Goal: Information Seeking & Learning: Understand process/instructions

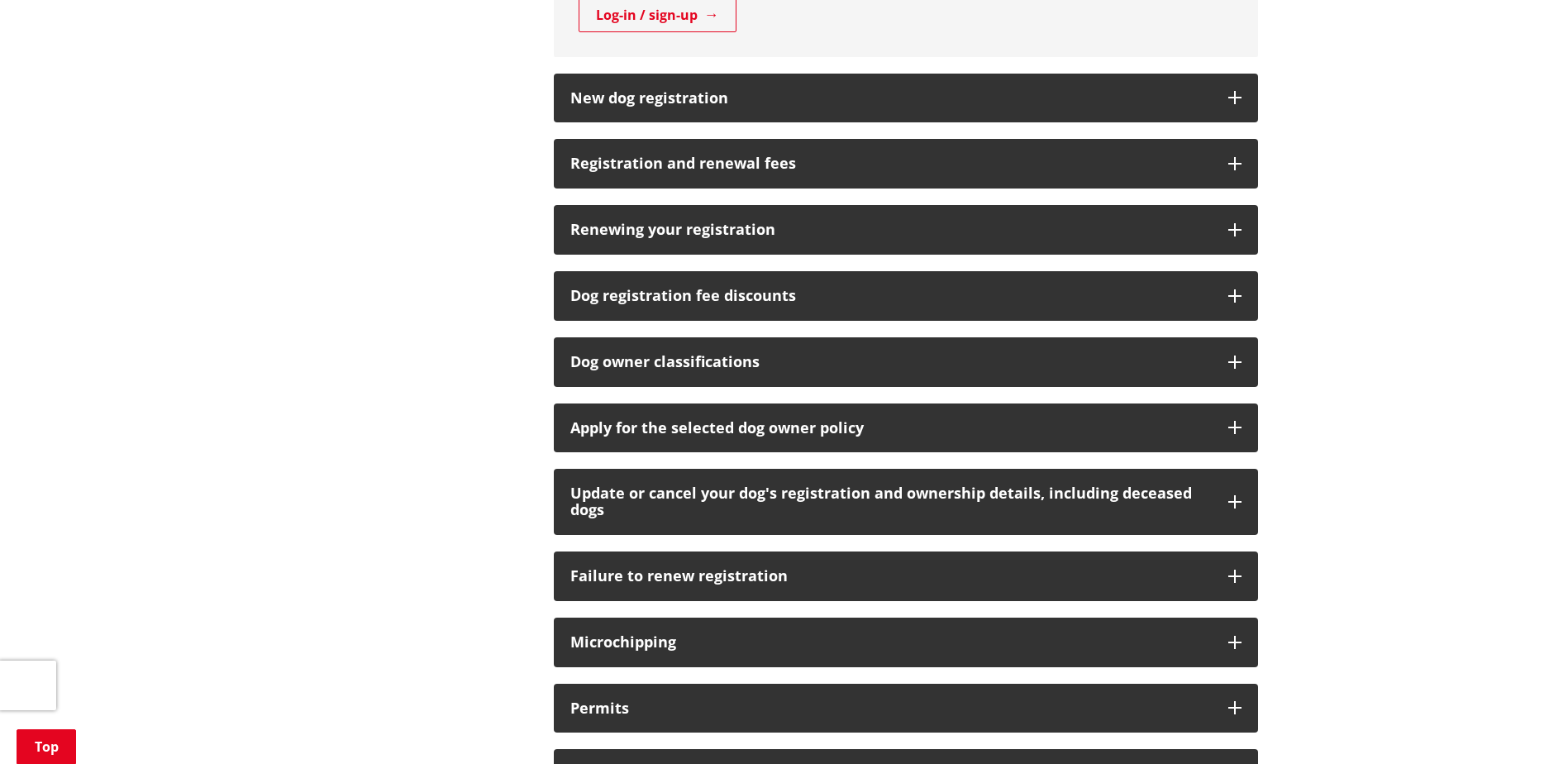
scroll to position [992, 0]
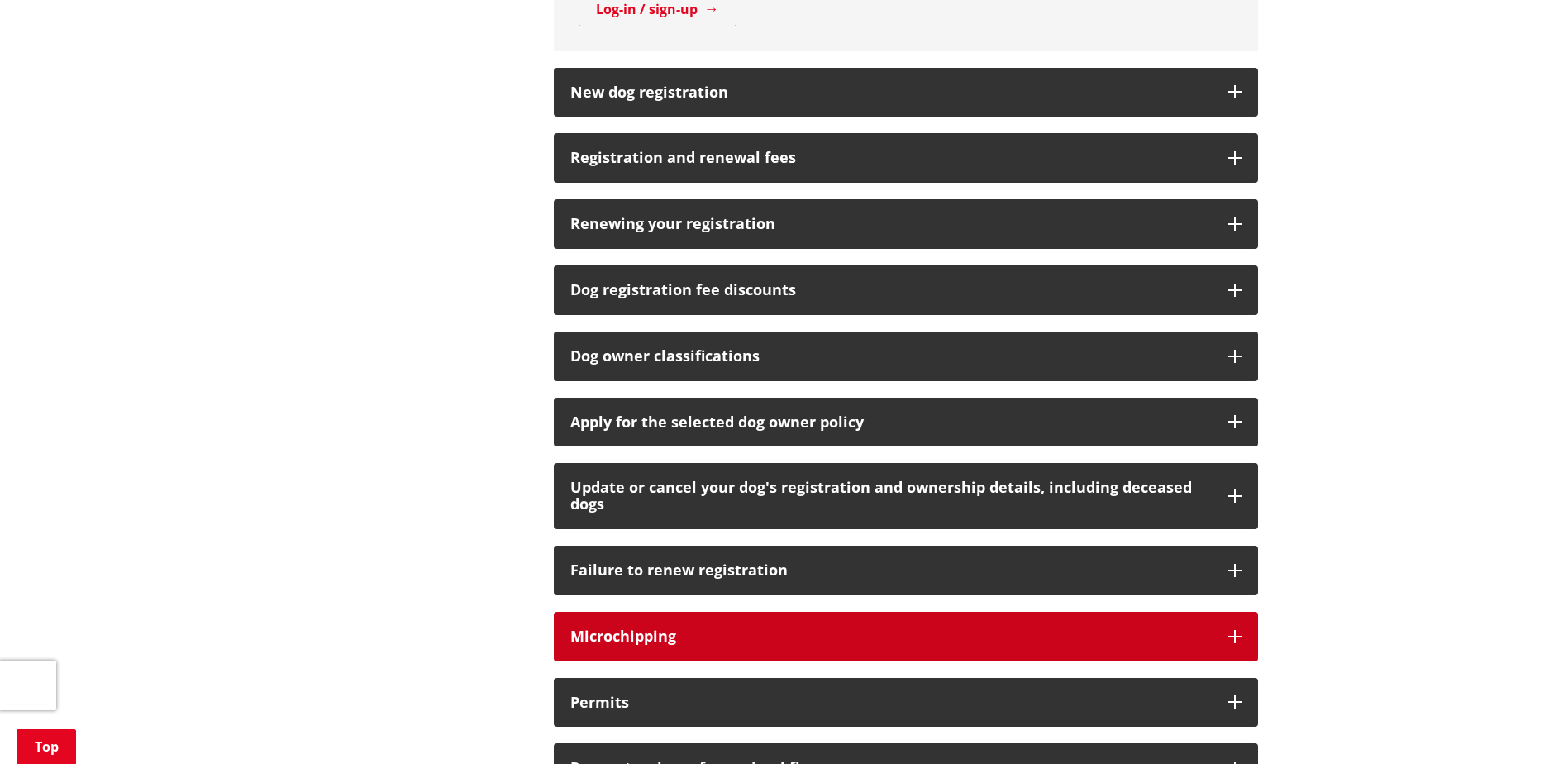
click at [1225, 633] on button "Microchipping" at bounding box center [906, 637] width 704 height 50
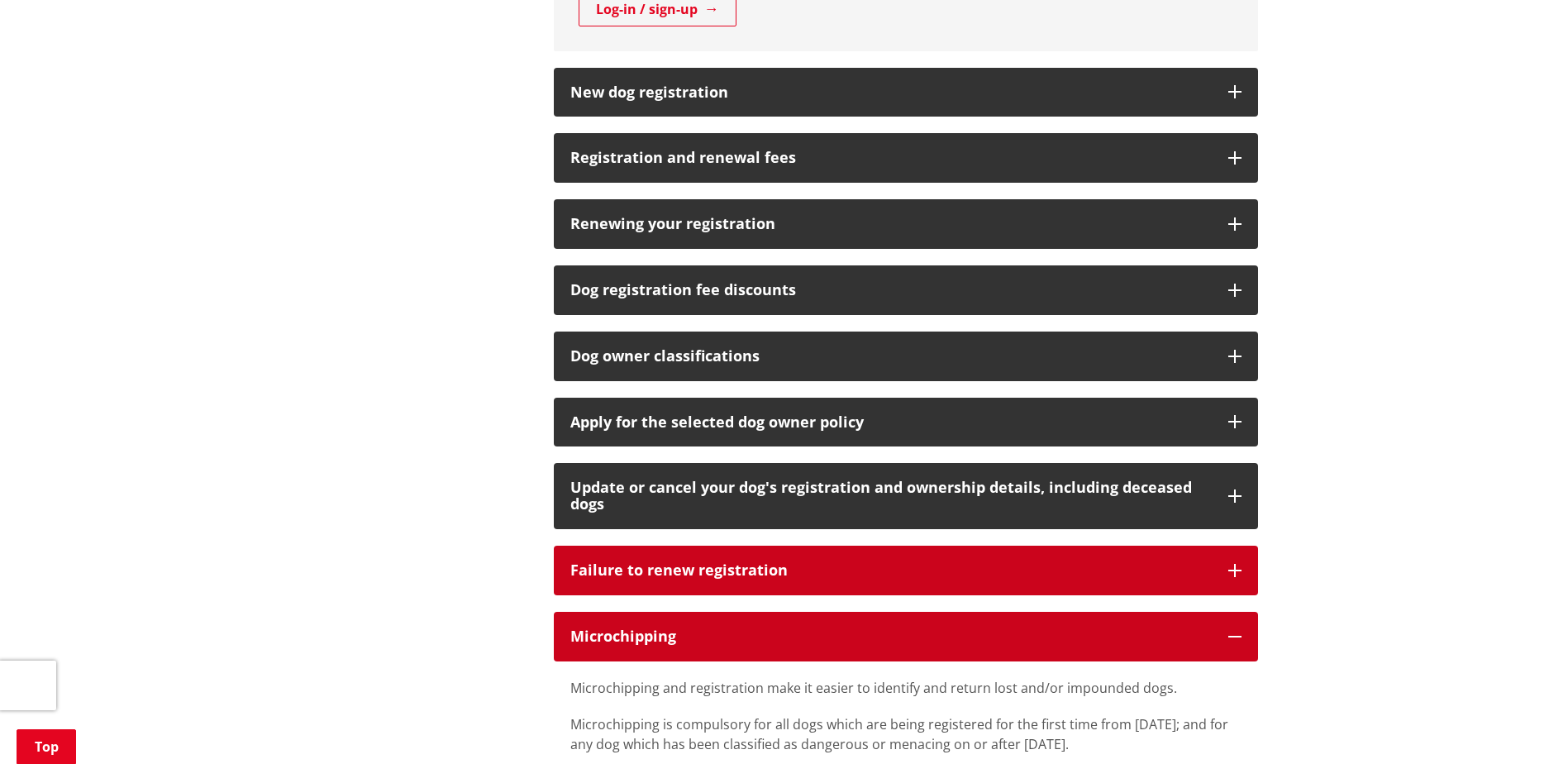
scroll to position [1488, 0]
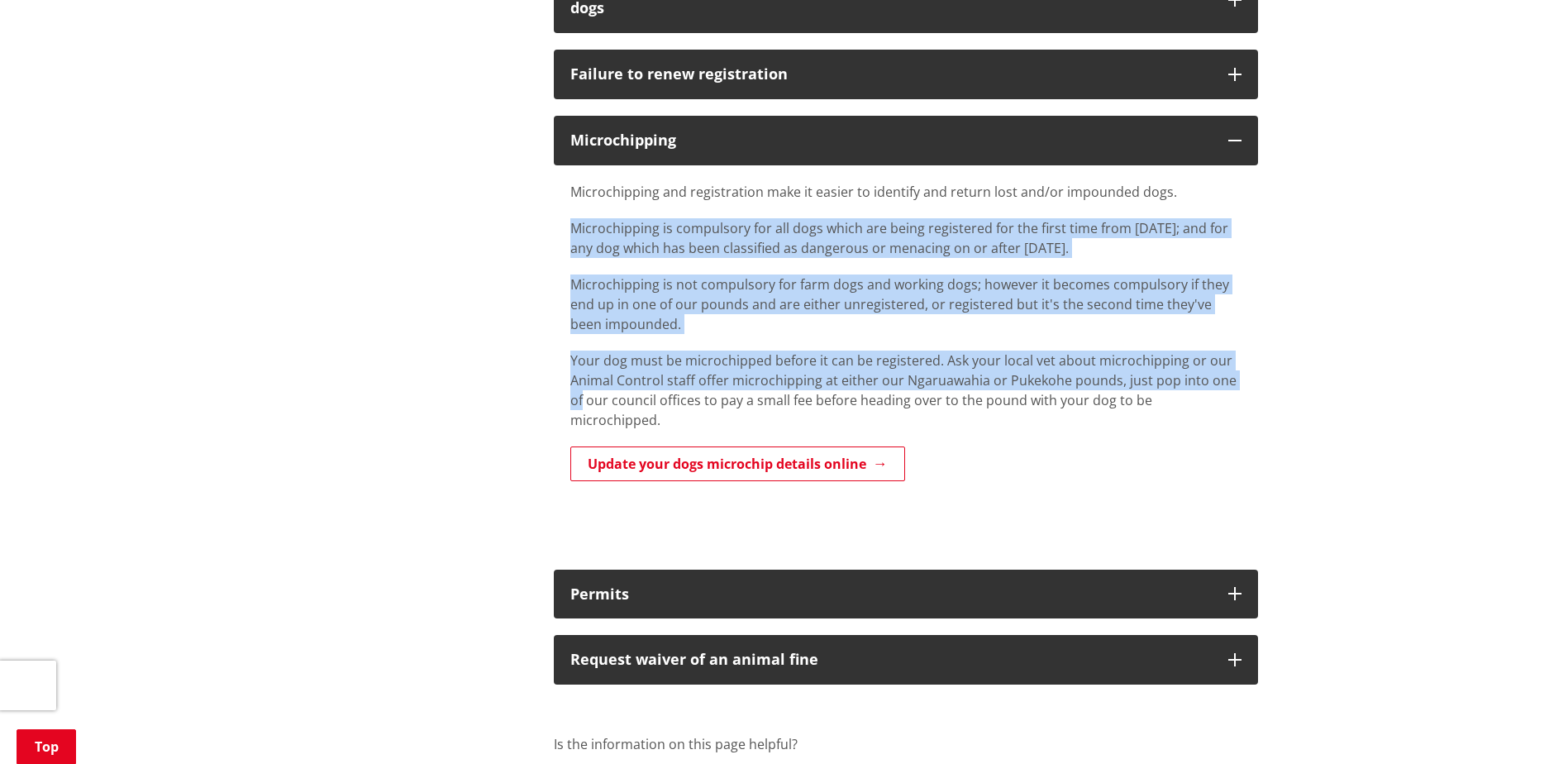
drag, startPoint x: 1247, startPoint y: 387, endPoint x: 1181, endPoint y: 195, distance: 203.0
click at [1181, 195] on div "Microchipping and registration make it easier to identify and return lost and/o…" at bounding box center [906, 359] width 704 height 388
click at [873, 267] on div "Microchipping and registration make it easier to identify and return lost and/o…" at bounding box center [906, 306] width 671 height 248
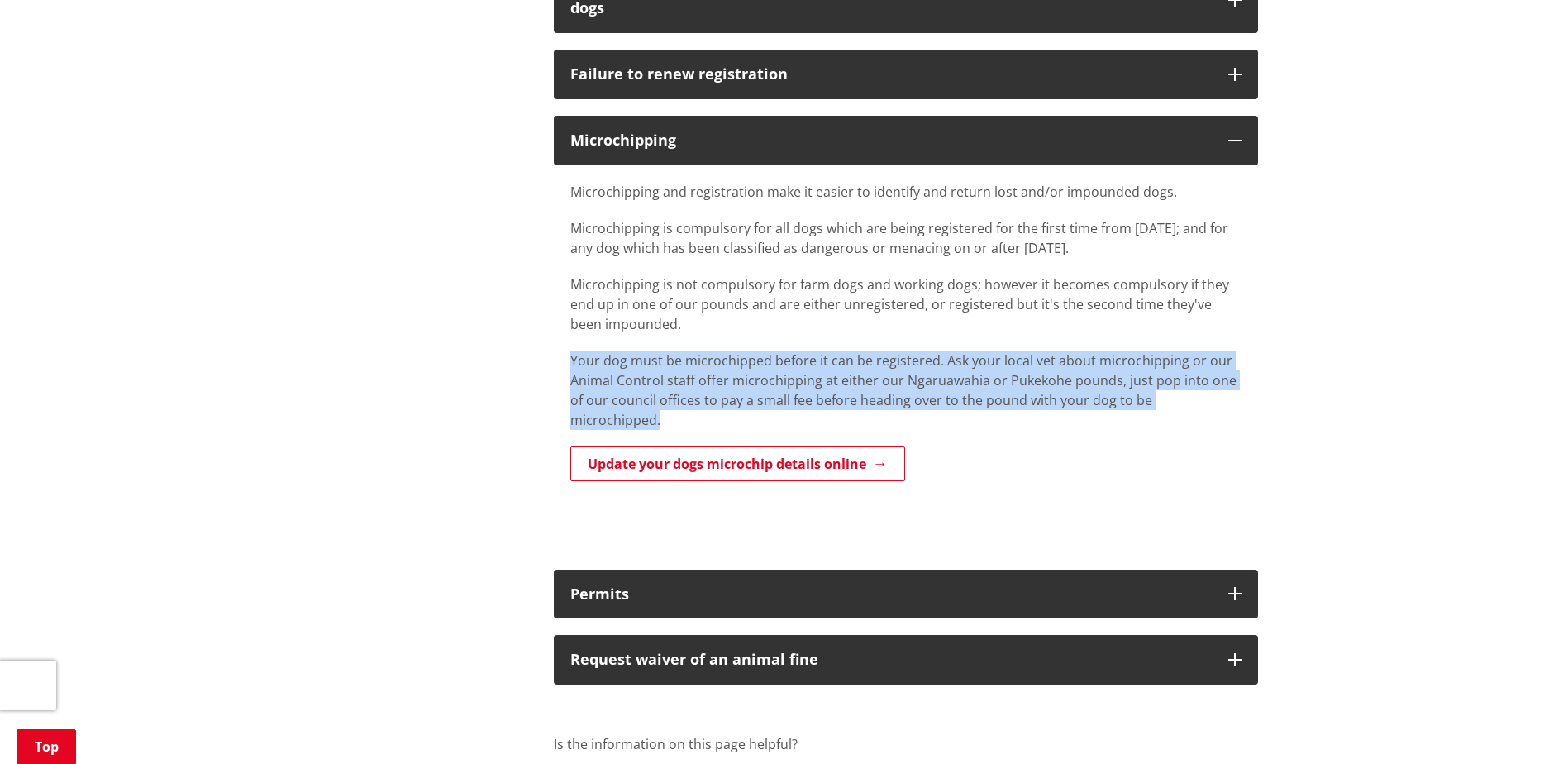
drag, startPoint x: 1156, startPoint y: 323, endPoint x: 1256, endPoint y: 401, distance: 126.8
click at [1256, 401] on div "Microchipping and registration make it easier to identify and return lost and/o…" at bounding box center [906, 359] width 704 height 388
drag, startPoint x: 1256, startPoint y: 401, endPoint x: 1156, endPoint y: 331, distance: 122.1
click at [1156, 331] on div "Microchipping and registration make it easier to identify and return lost and/o…" at bounding box center [906, 359] width 704 height 388
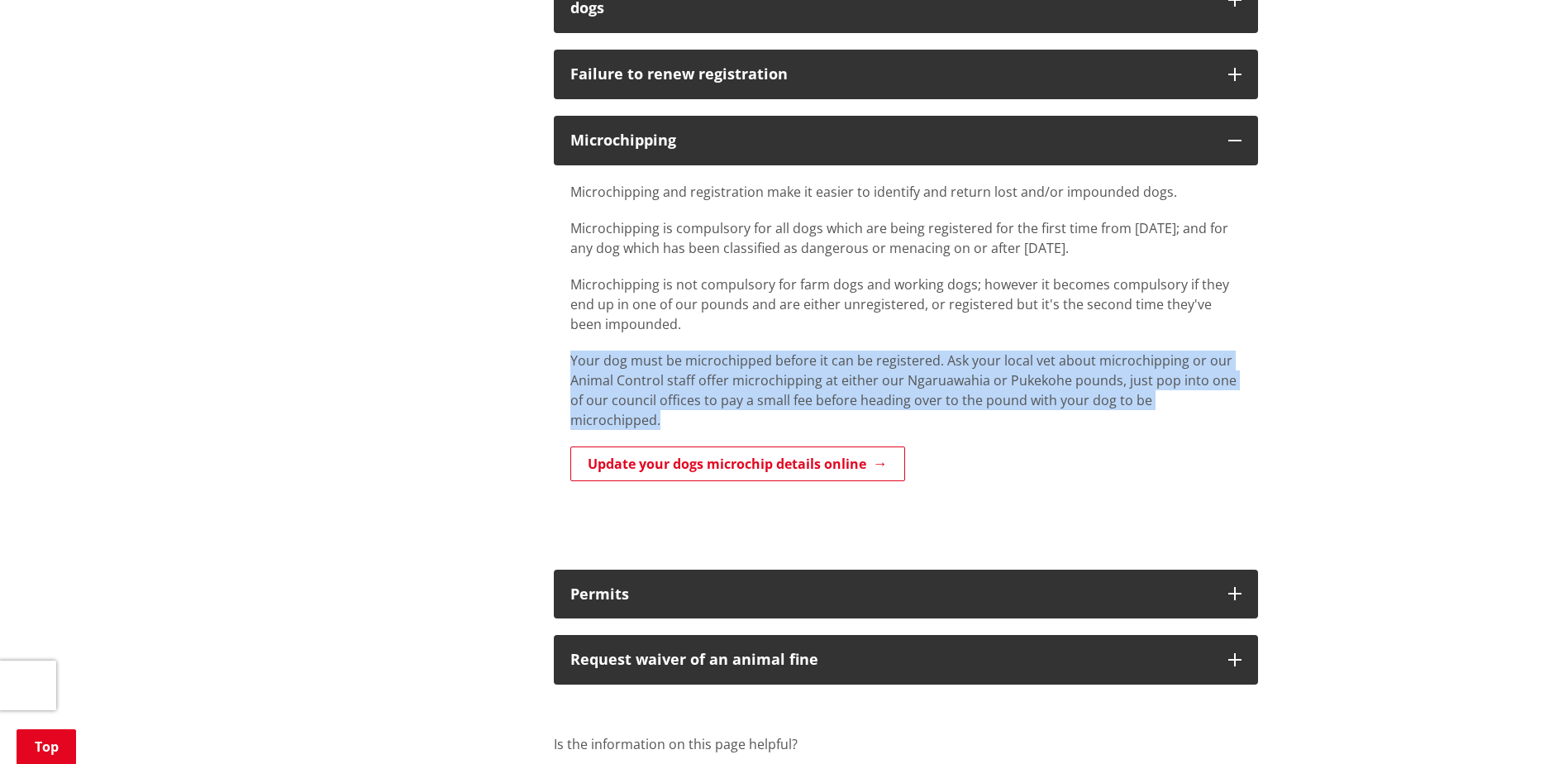
click at [1156, 331] on p "Microchipping is not compulsory for farm dogs and working dogs; however it beco…" at bounding box center [906, 305] width 671 height 60
drag, startPoint x: 1156, startPoint y: 331, endPoint x: 1244, endPoint y: 406, distance: 115.6
click at [1244, 406] on div "Microchipping and registration make it easier to identify and return lost and/o…" at bounding box center [906, 359] width 704 height 388
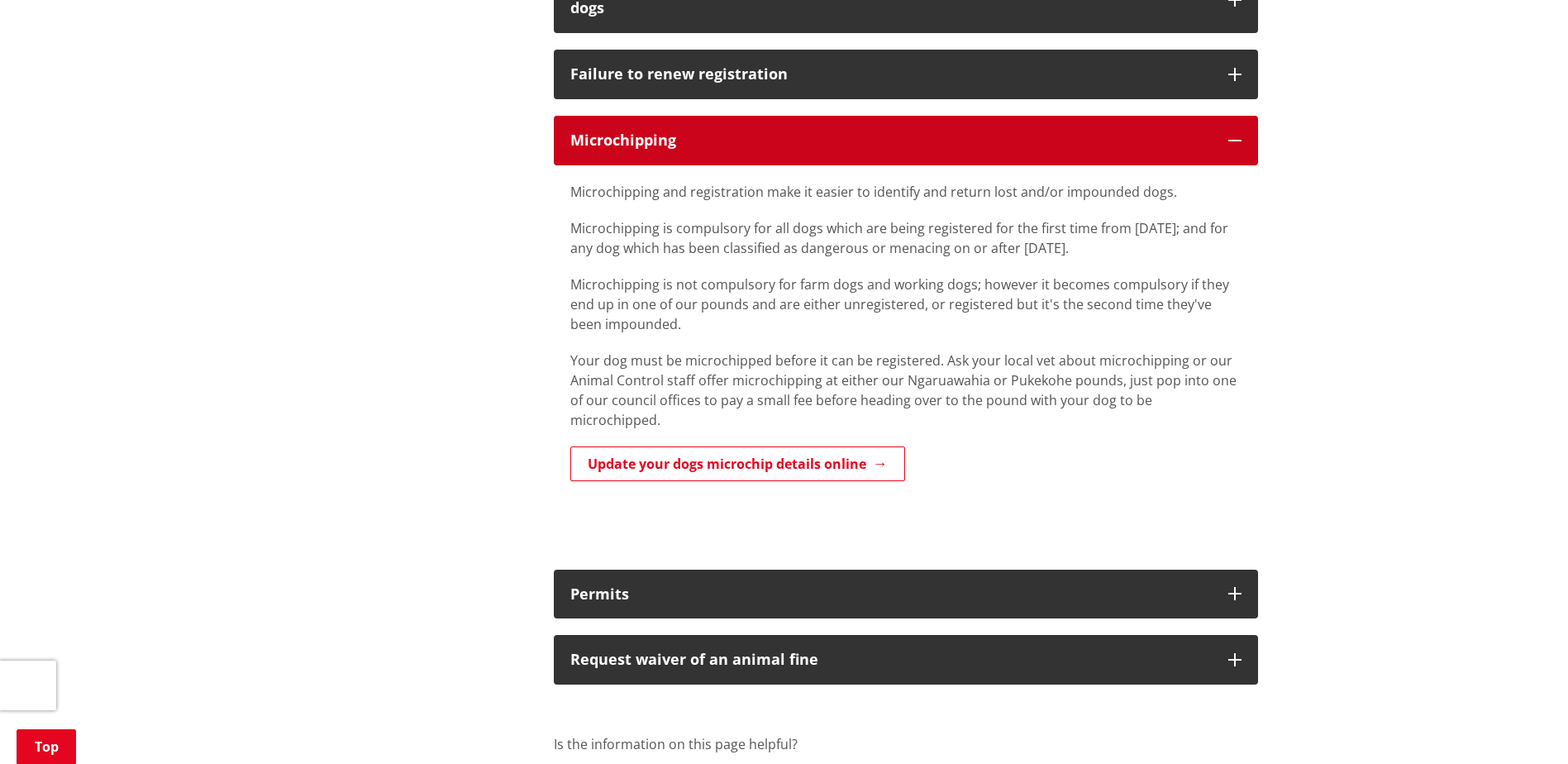
click at [1252, 140] on button "Microchipping" at bounding box center [906, 140] width 704 height 50
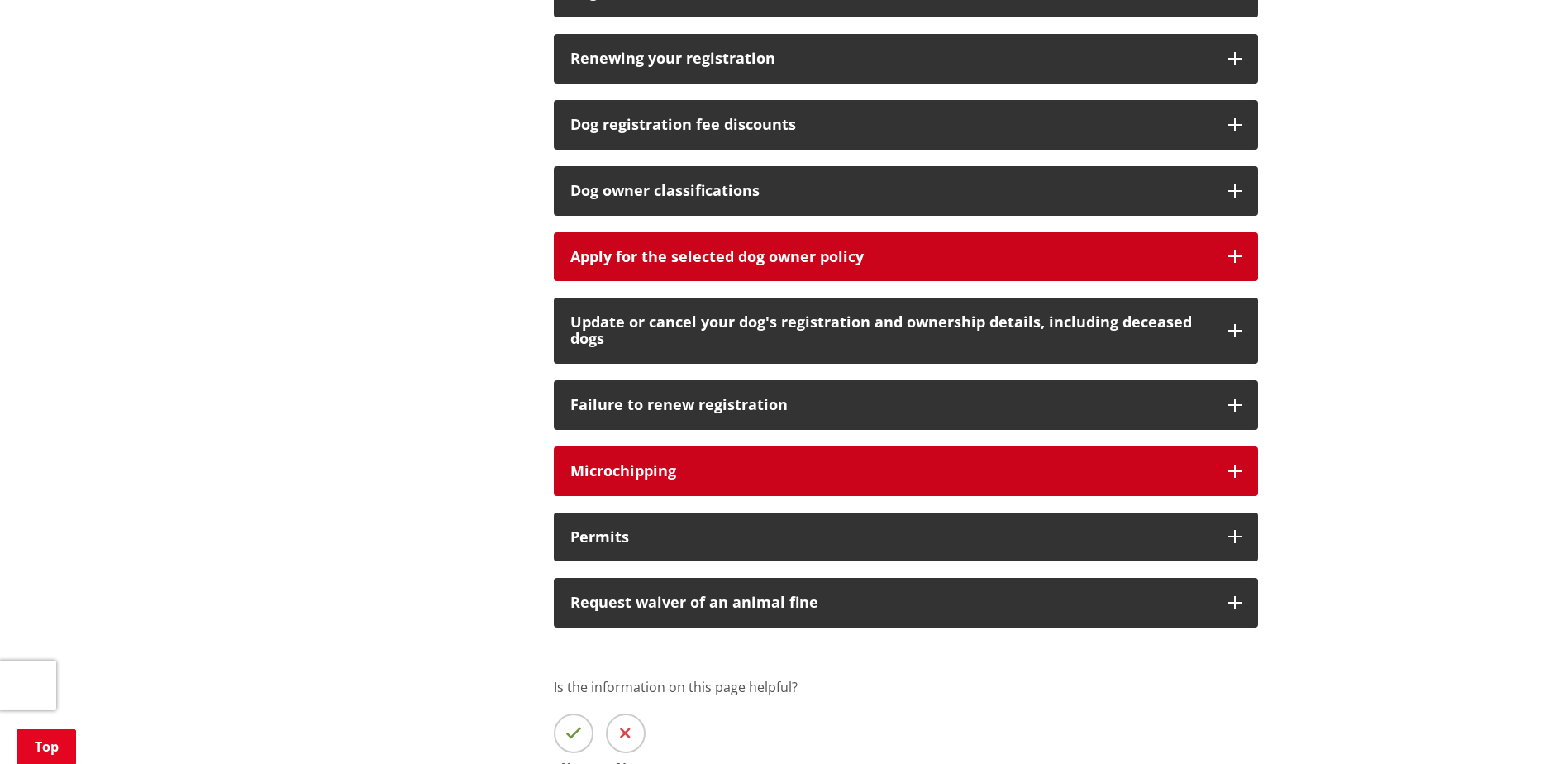
scroll to position [1075, 0]
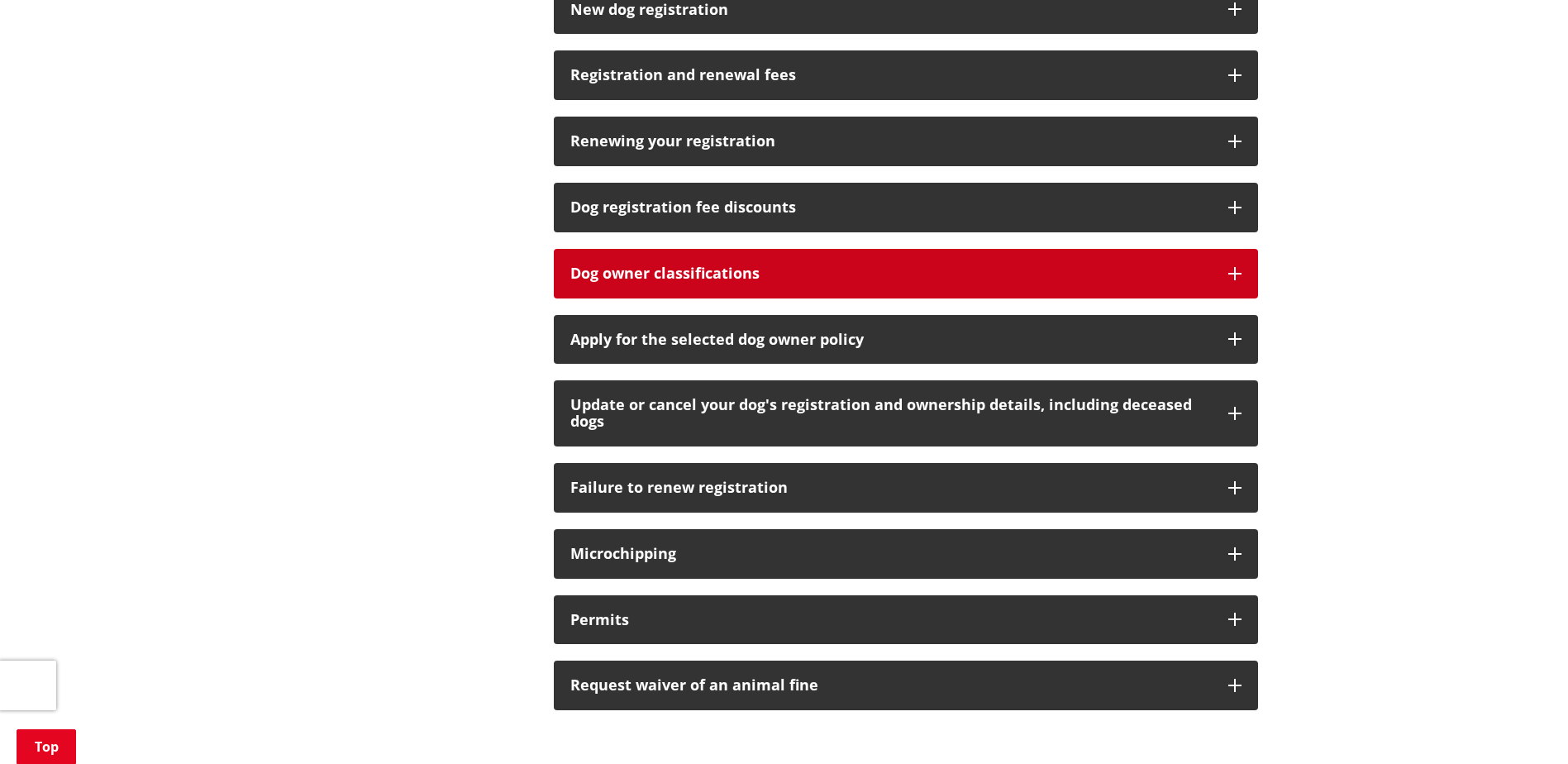
click at [1205, 288] on button "Dog owner classifications" at bounding box center [906, 273] width 704 height 50
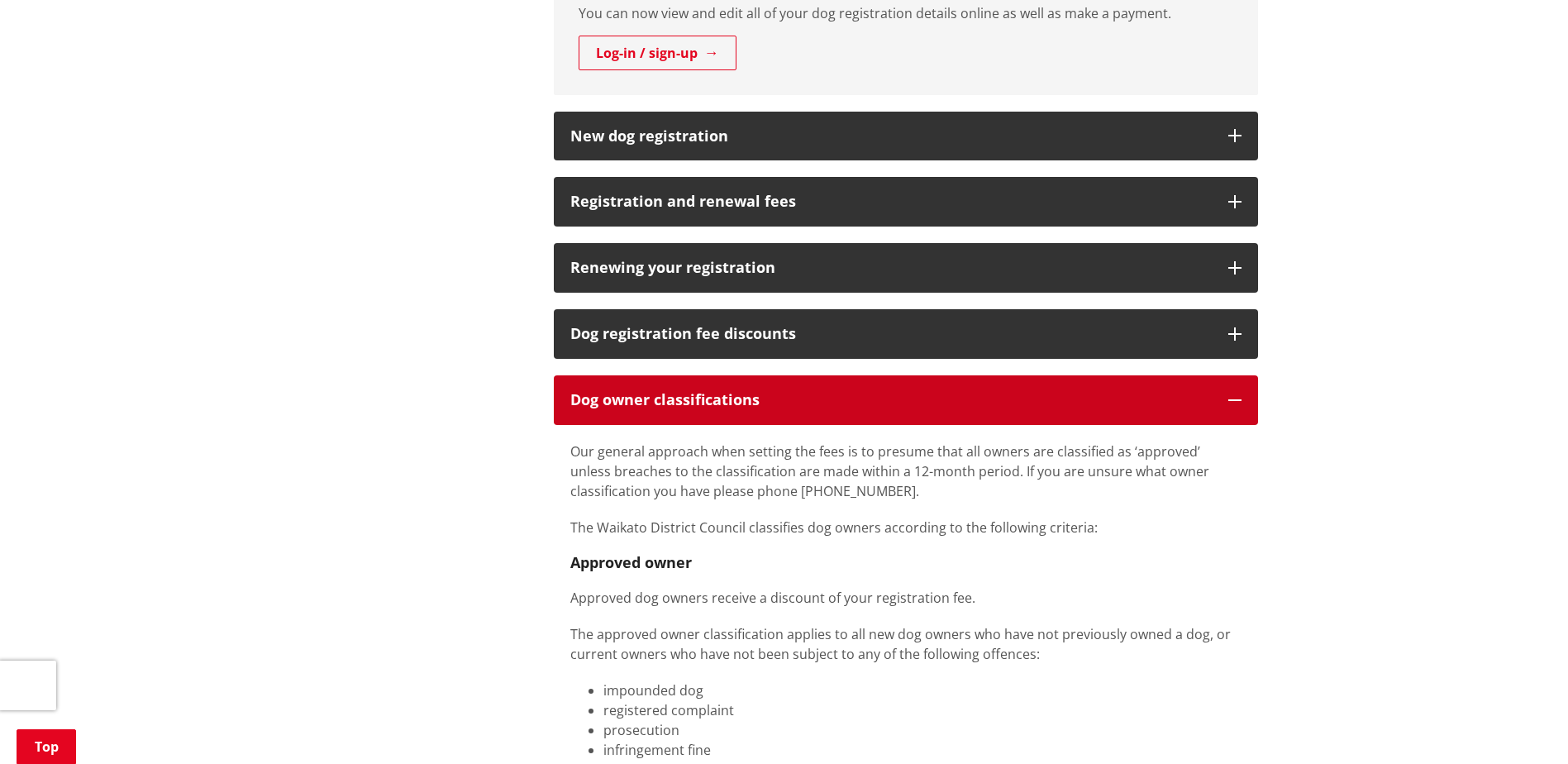
scroll to position [910, 0]
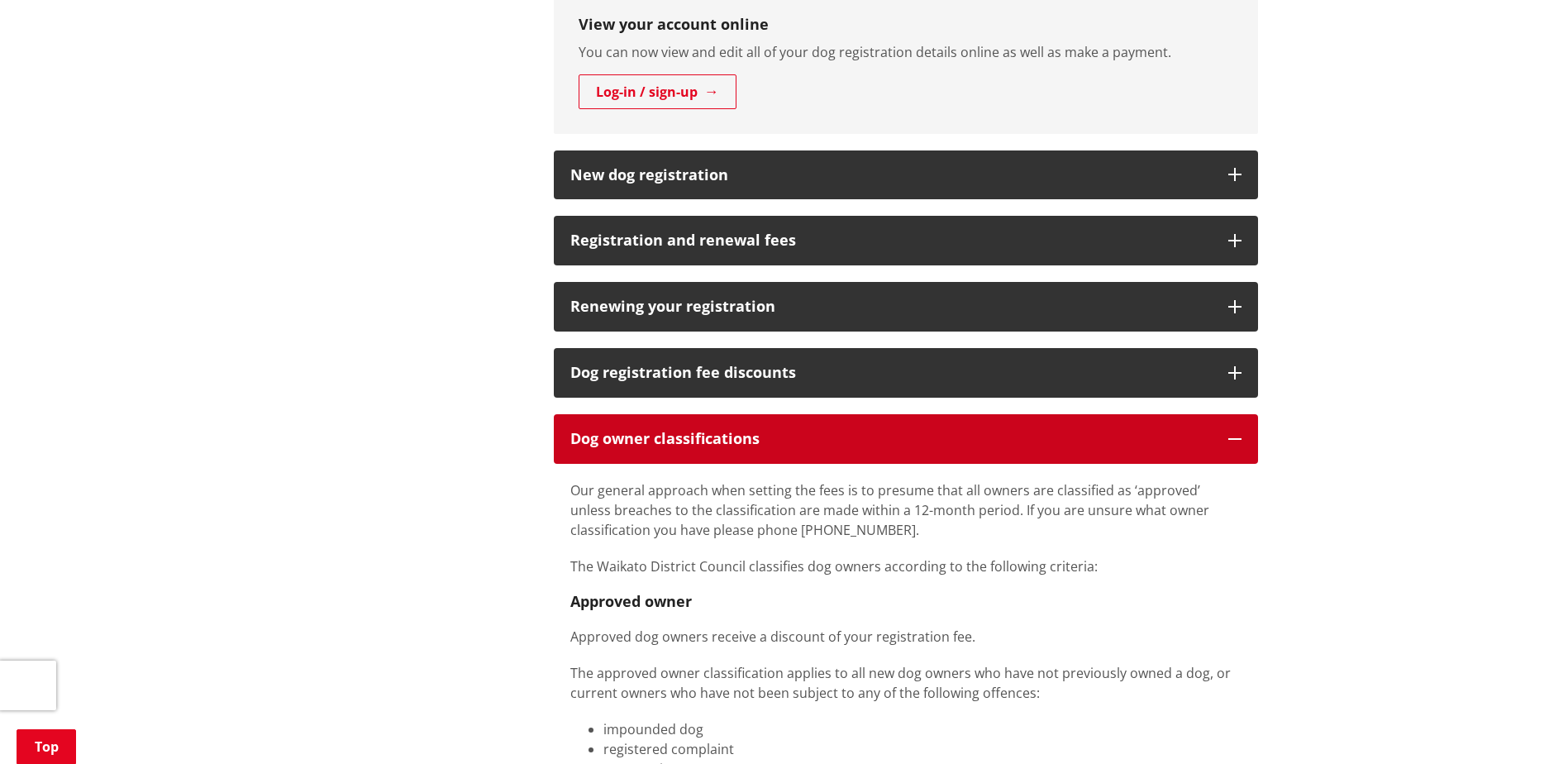
click at [1172, 435] on h3 "Dog owner classifications" at bounding box center [891, 439] width 642 height 16
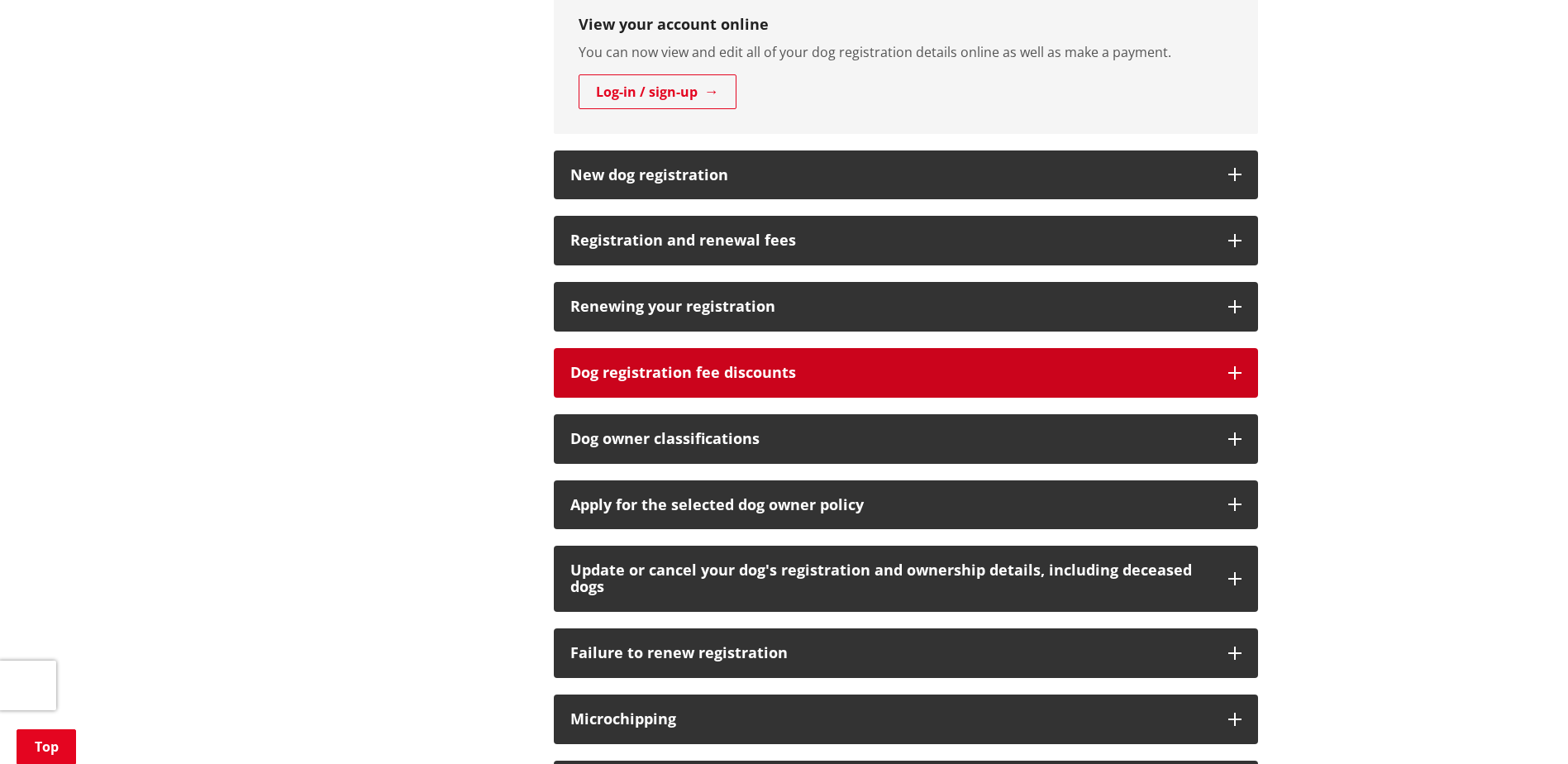
click at [1192, 385] on button "Dog registration fee discounts" at bounding box center [906, 373] width 704 height 50
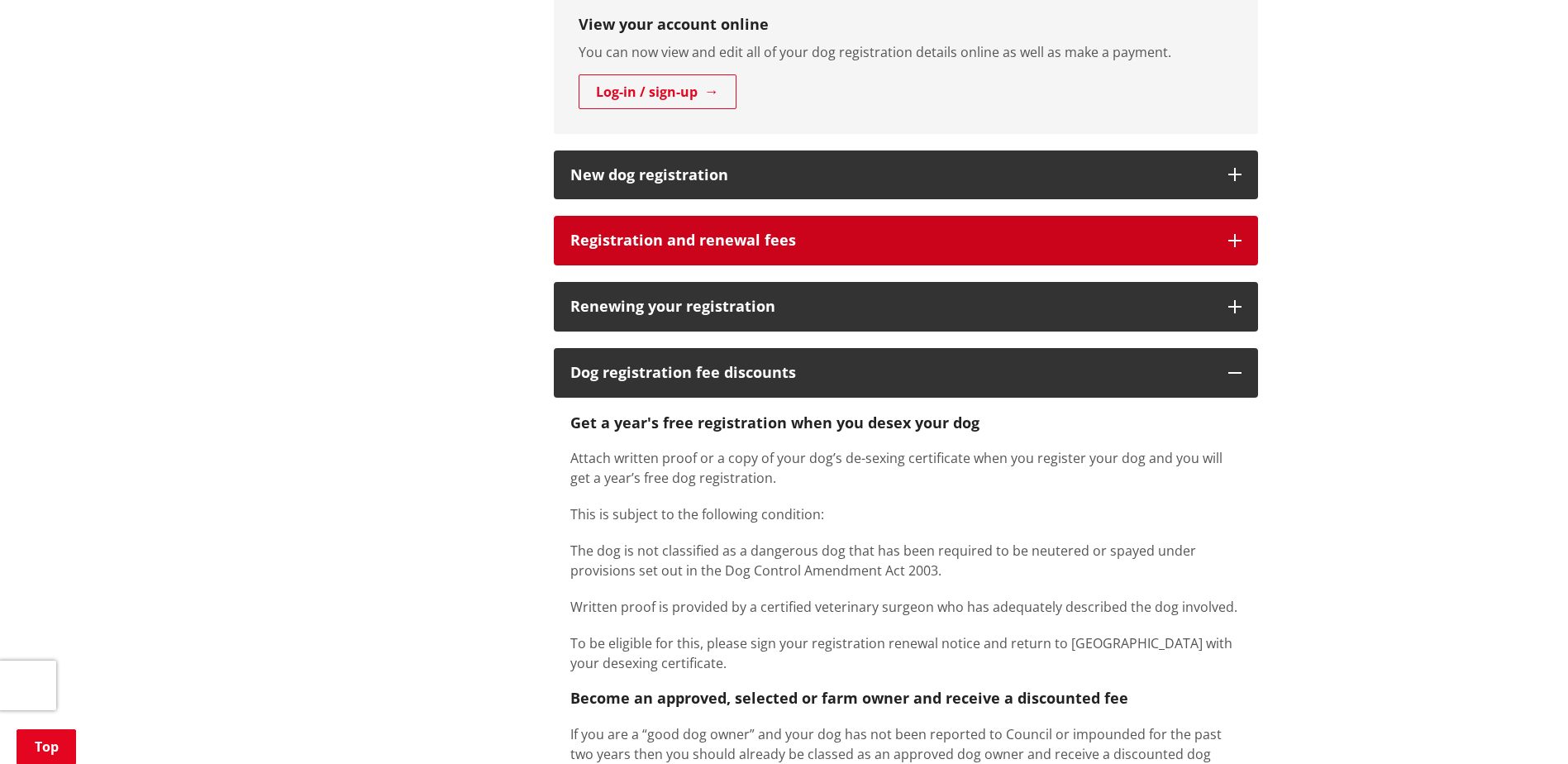
click at [1150, 239] on h3 "Registration and renewal fees" at bounding box center [891, 241] width 642 height 16
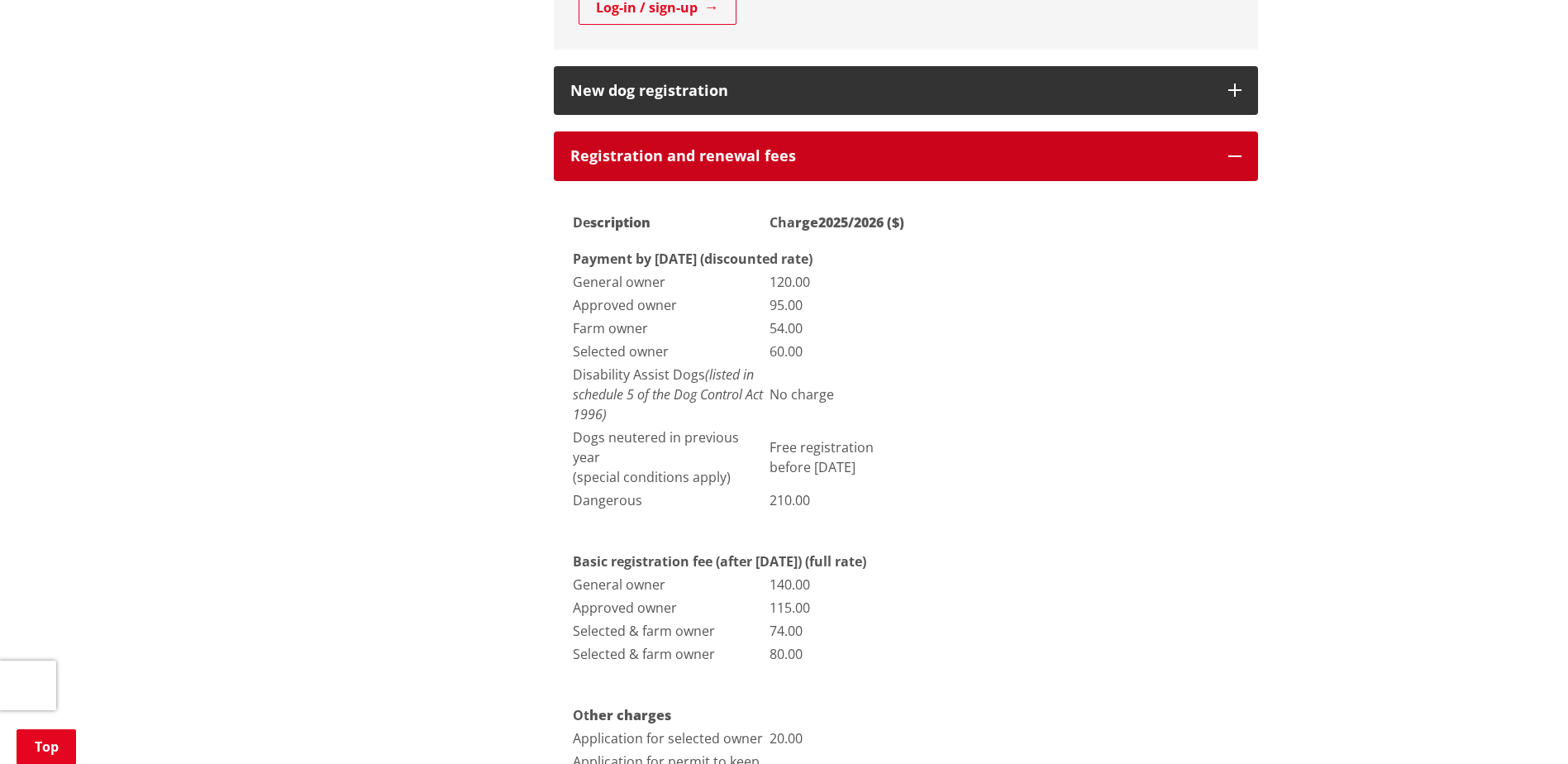
scroll to position [827, 0]
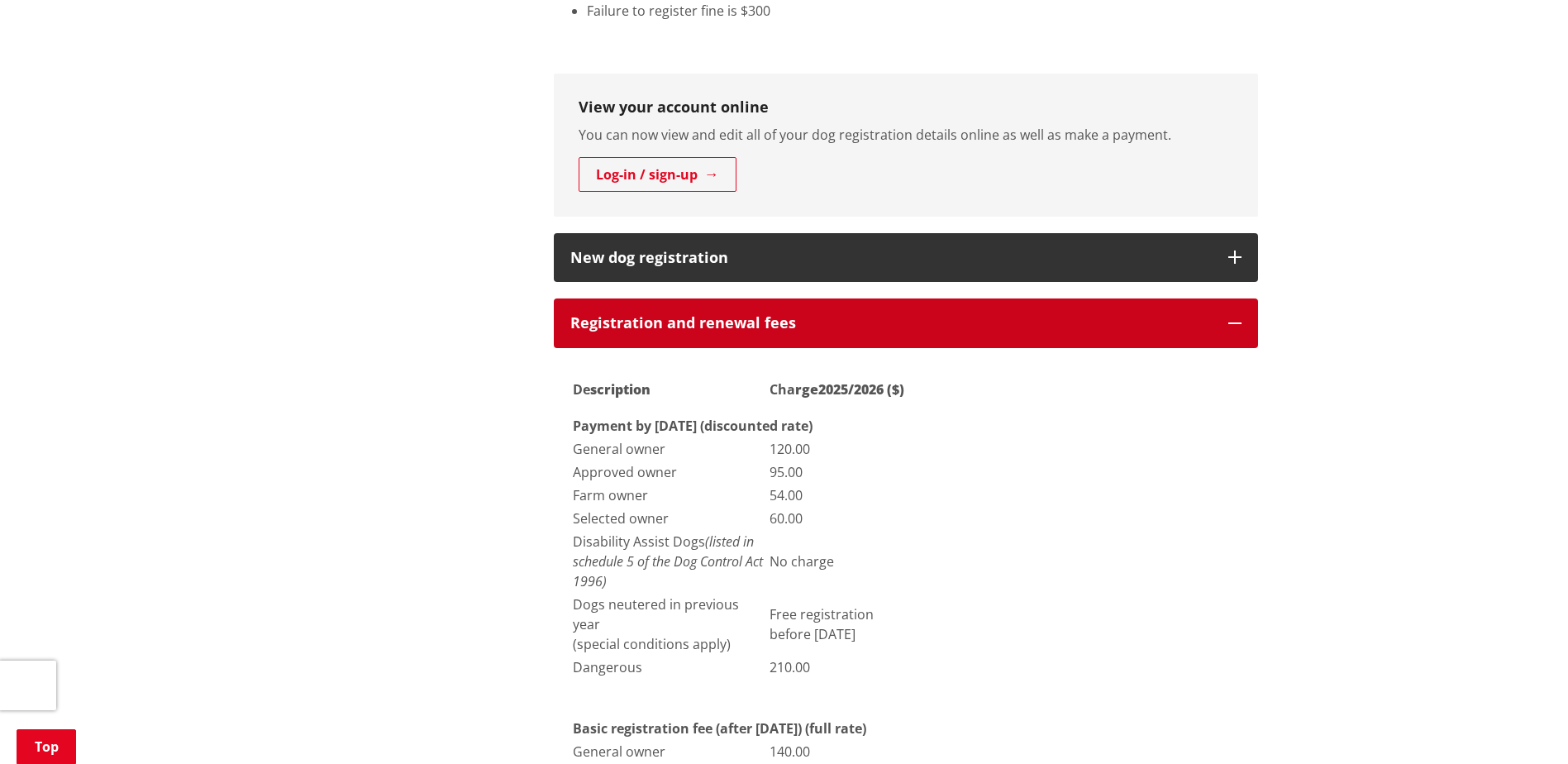
click at [1111, 339] on button "Registration and renewal fees" at bounding box center [906, 323] width 704 height 50
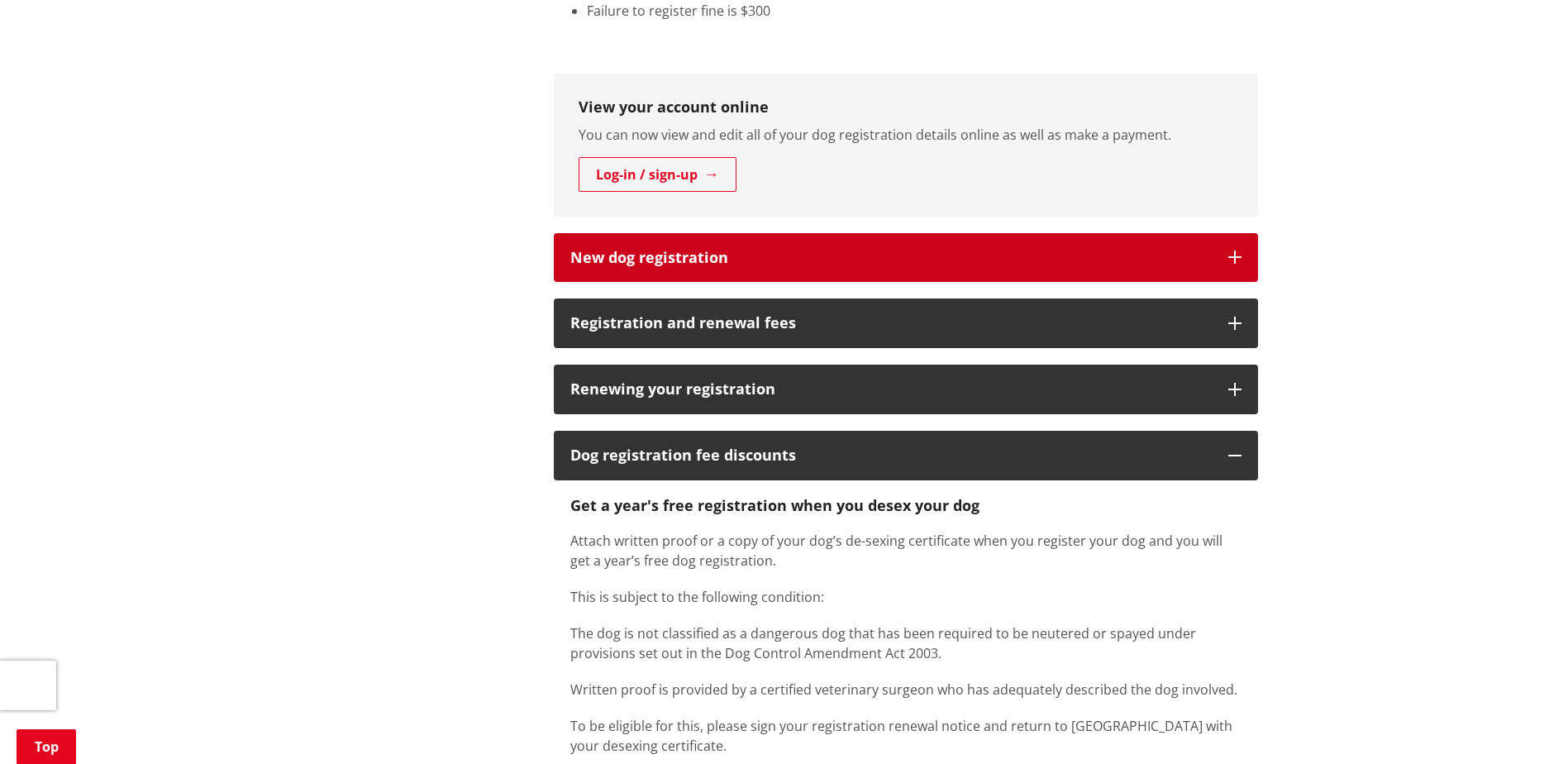
click at [1113, 261] on h3 "New dog registration" at bounding box center [891, 258] width 642 height 16
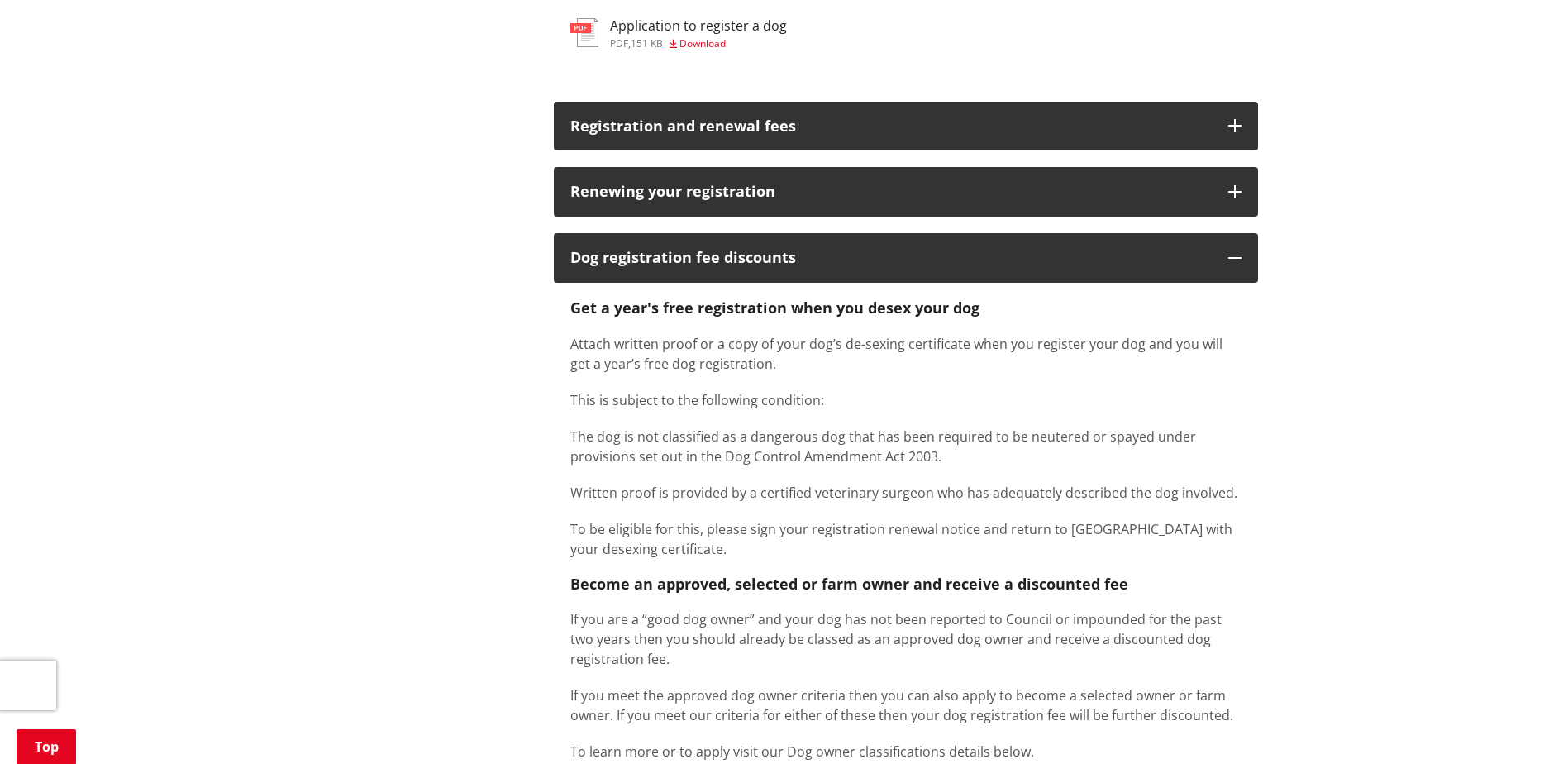
scroll to position [1571, 0]
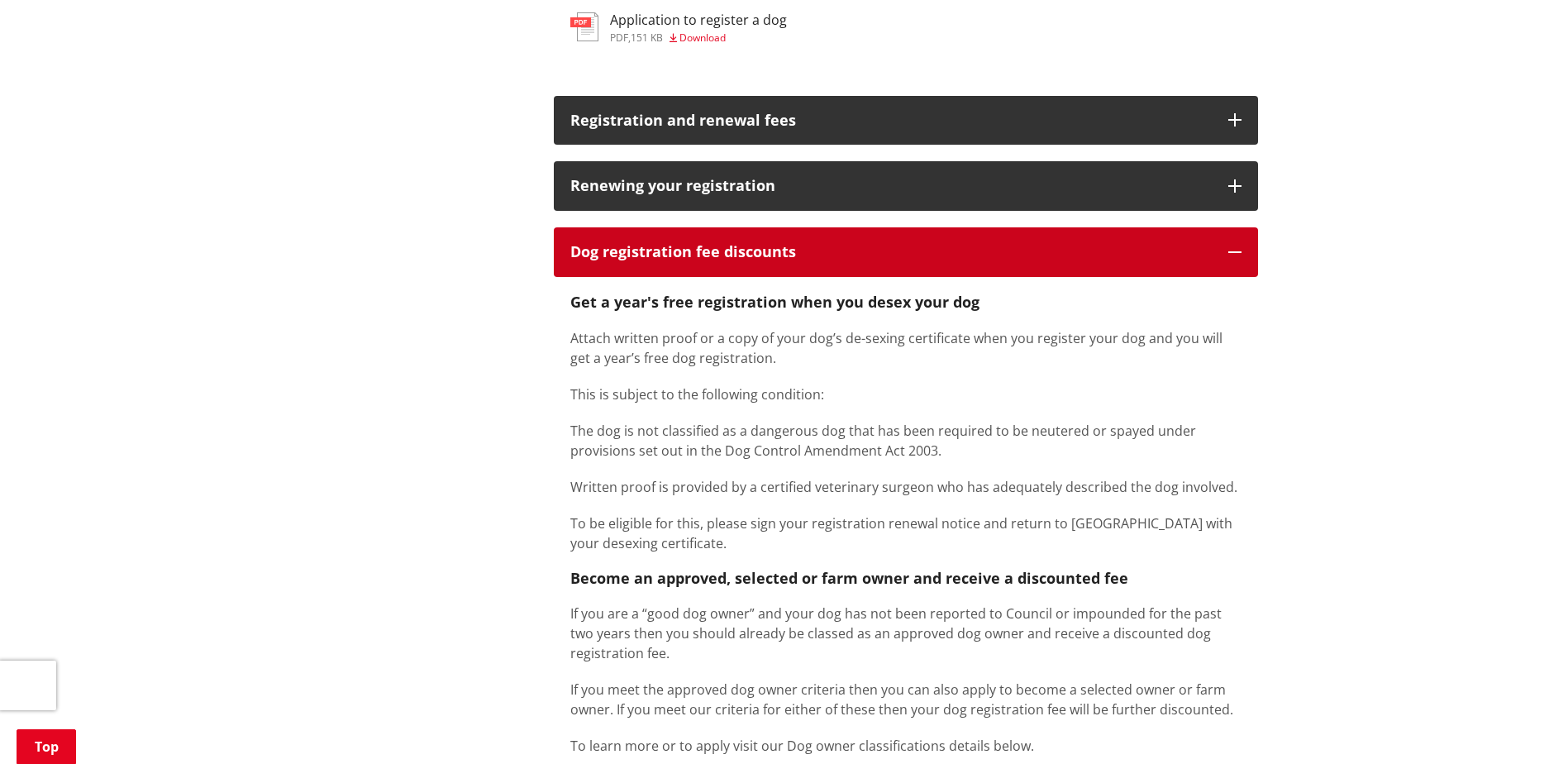
click at [1113, 261] on button "Dog registration fee discounts" at bounding box center [906, 252] width 704 height 50
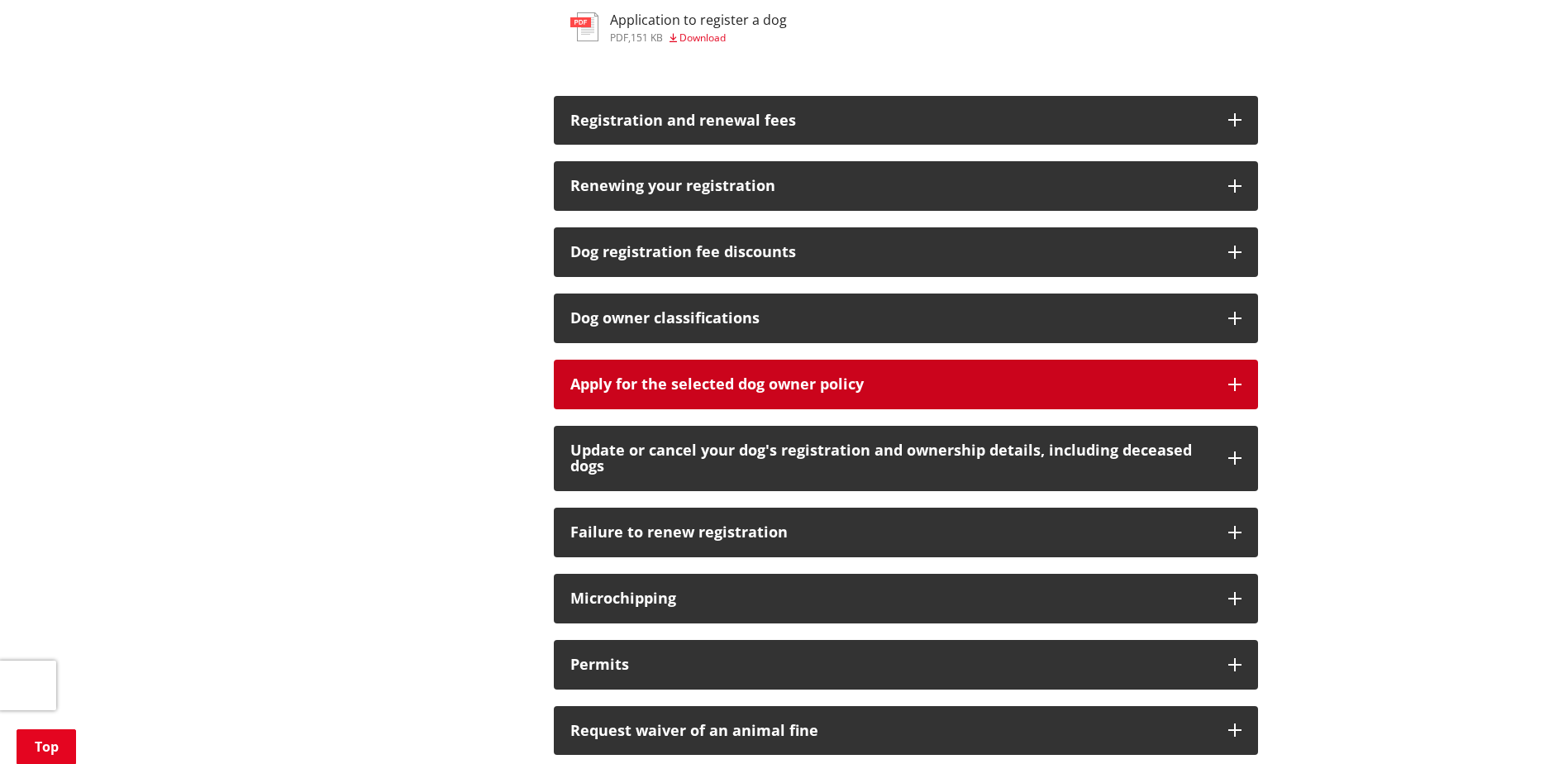
click at [1035, 391] on div "Apply for the selected dog owner policy" at bounding box center [891, 384] width 642 height 16
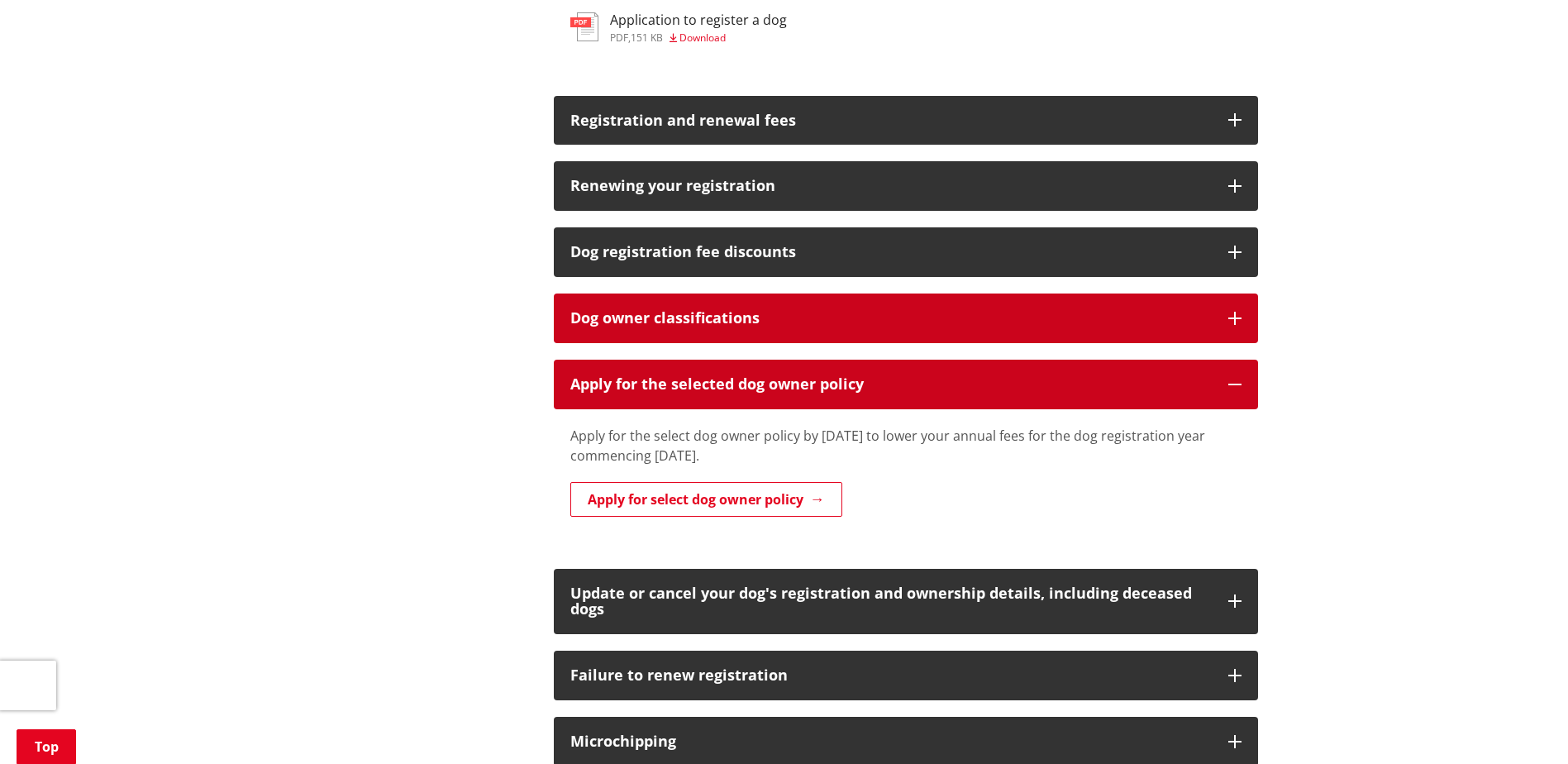
drag, startPoint x: 856, startPoint y: 379, endPoint x: 850, endPoint y: 316, distance: 63.3
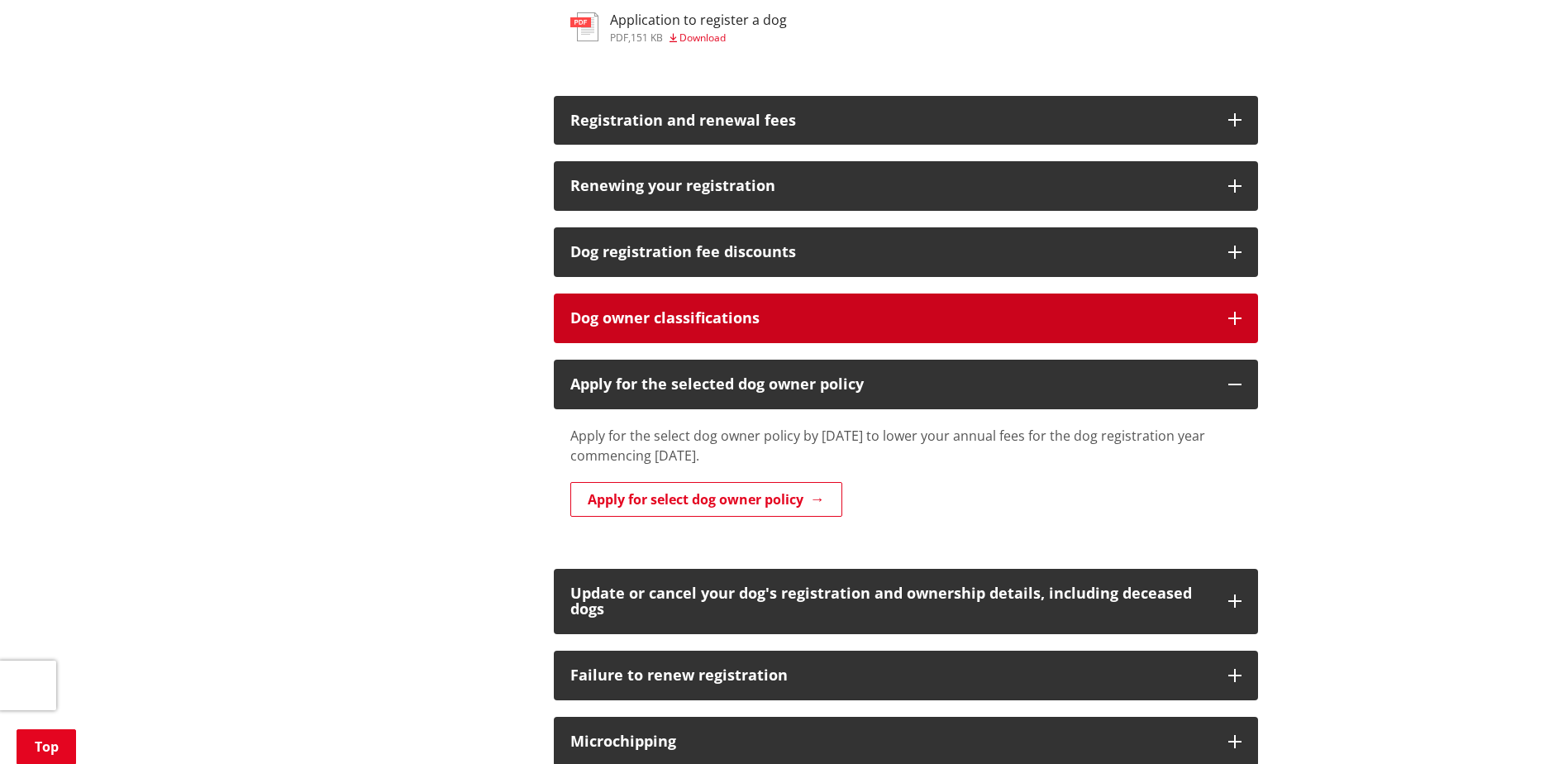
click at [850, 316] on h3 "Dog owner classifications" at bounding box center [891, 318] width 642 height 16
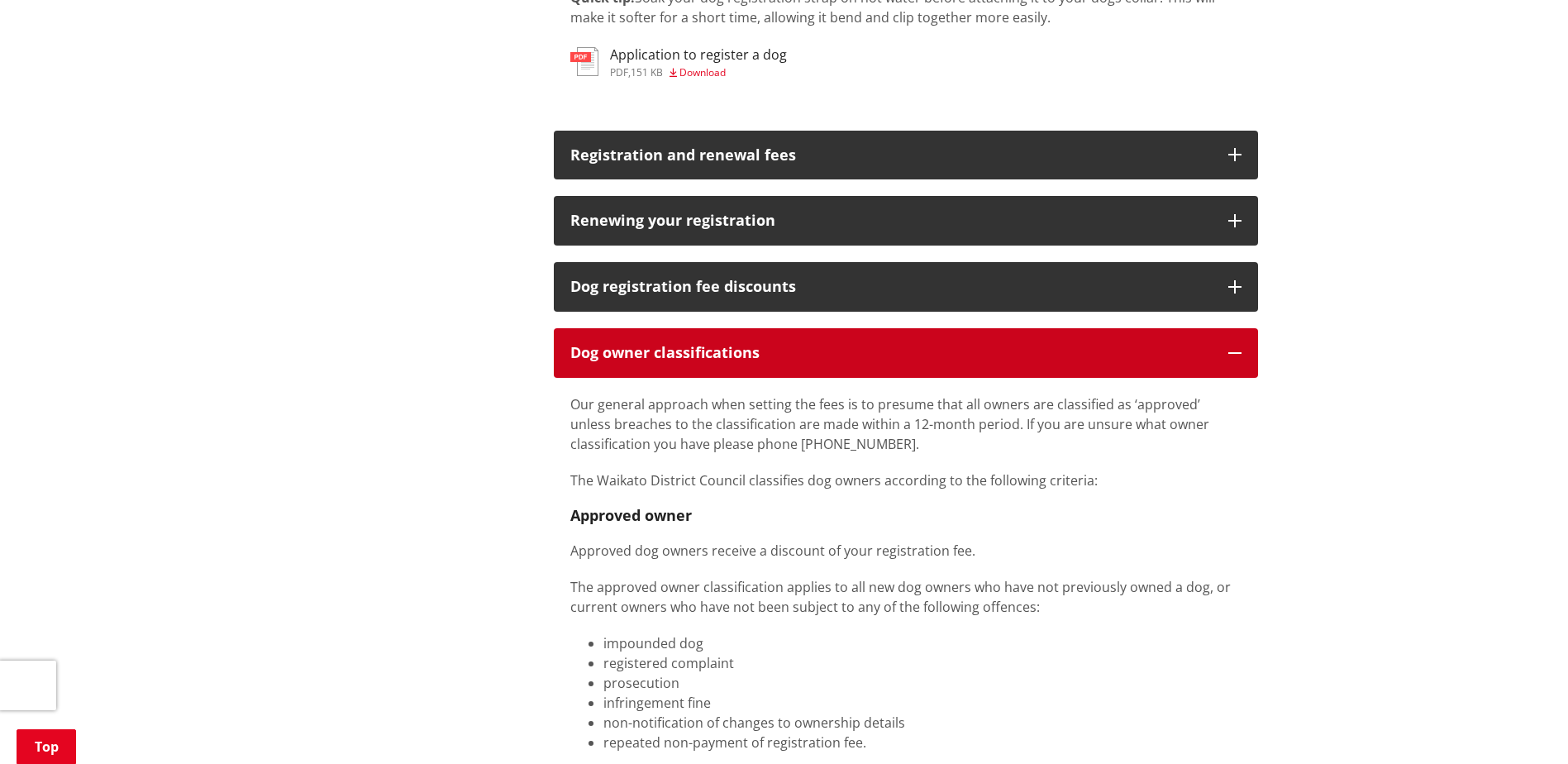
scroll to position [1488, 0]
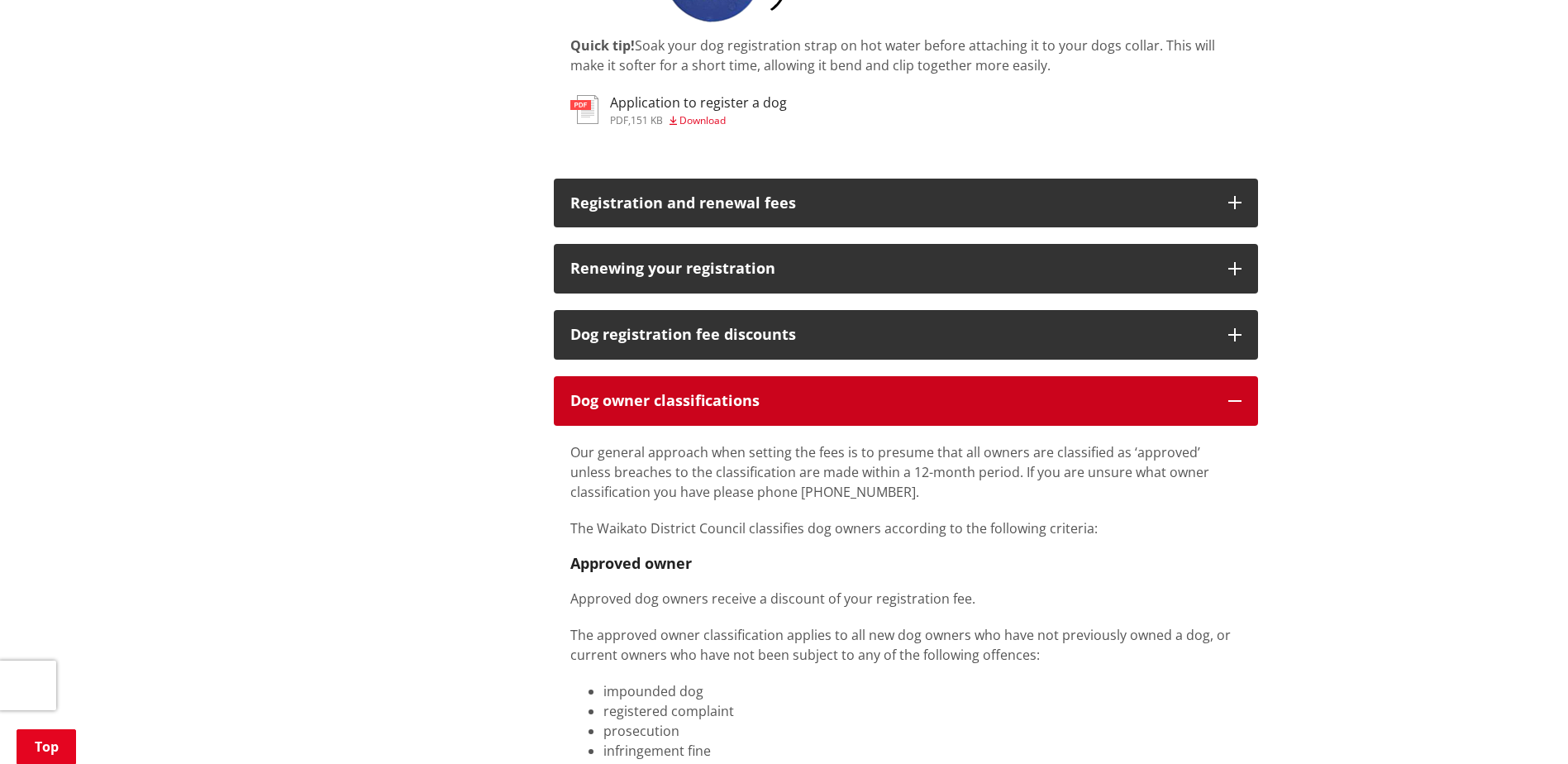
click at [907, 417] on button "Dog owner classifications" at bounding box center [906, 401] width 704 height 50
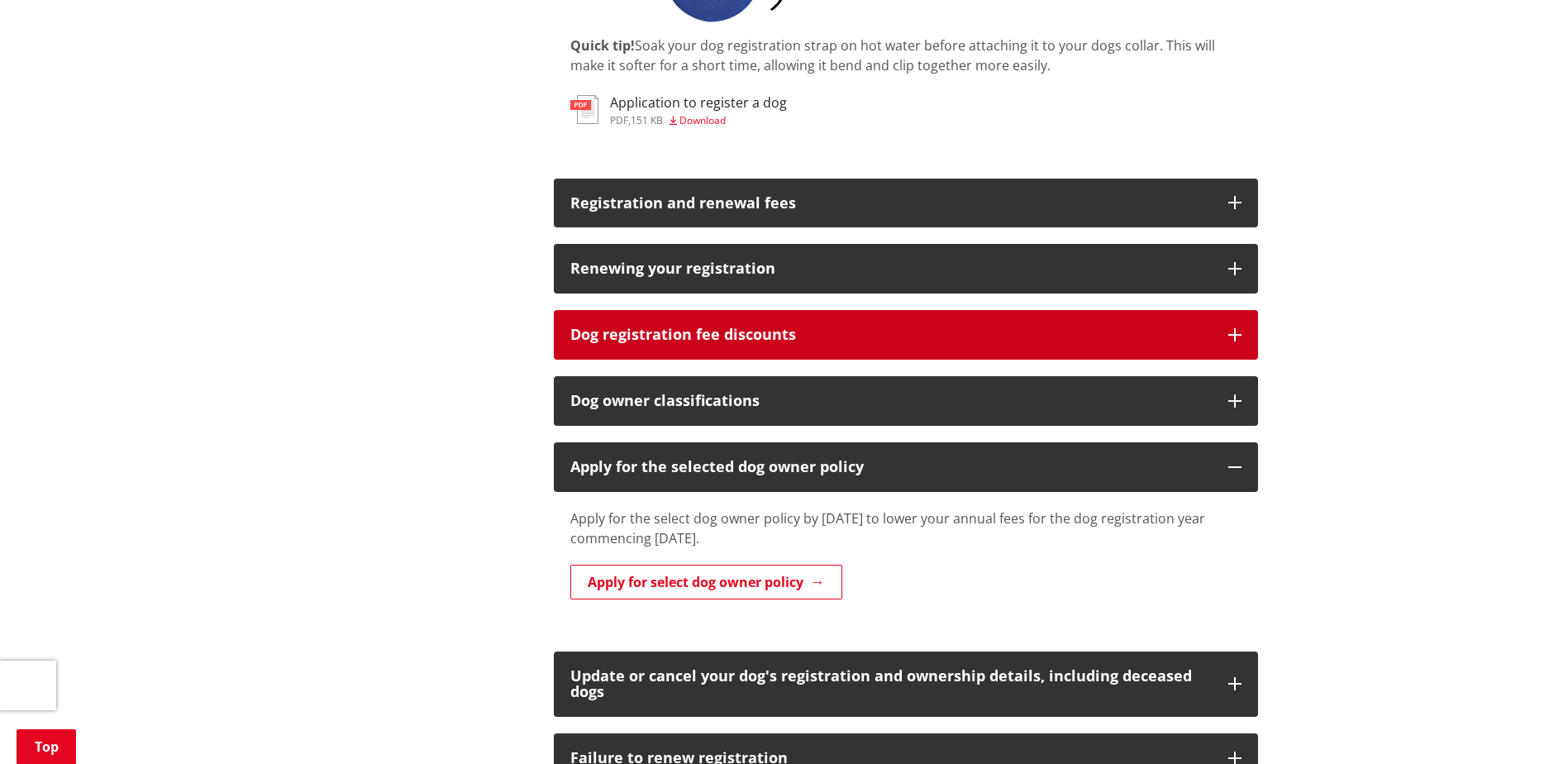
click at [922, 344] on button "Dog registration fee discounts" at bounding box center [906, 335] width 704 height 50
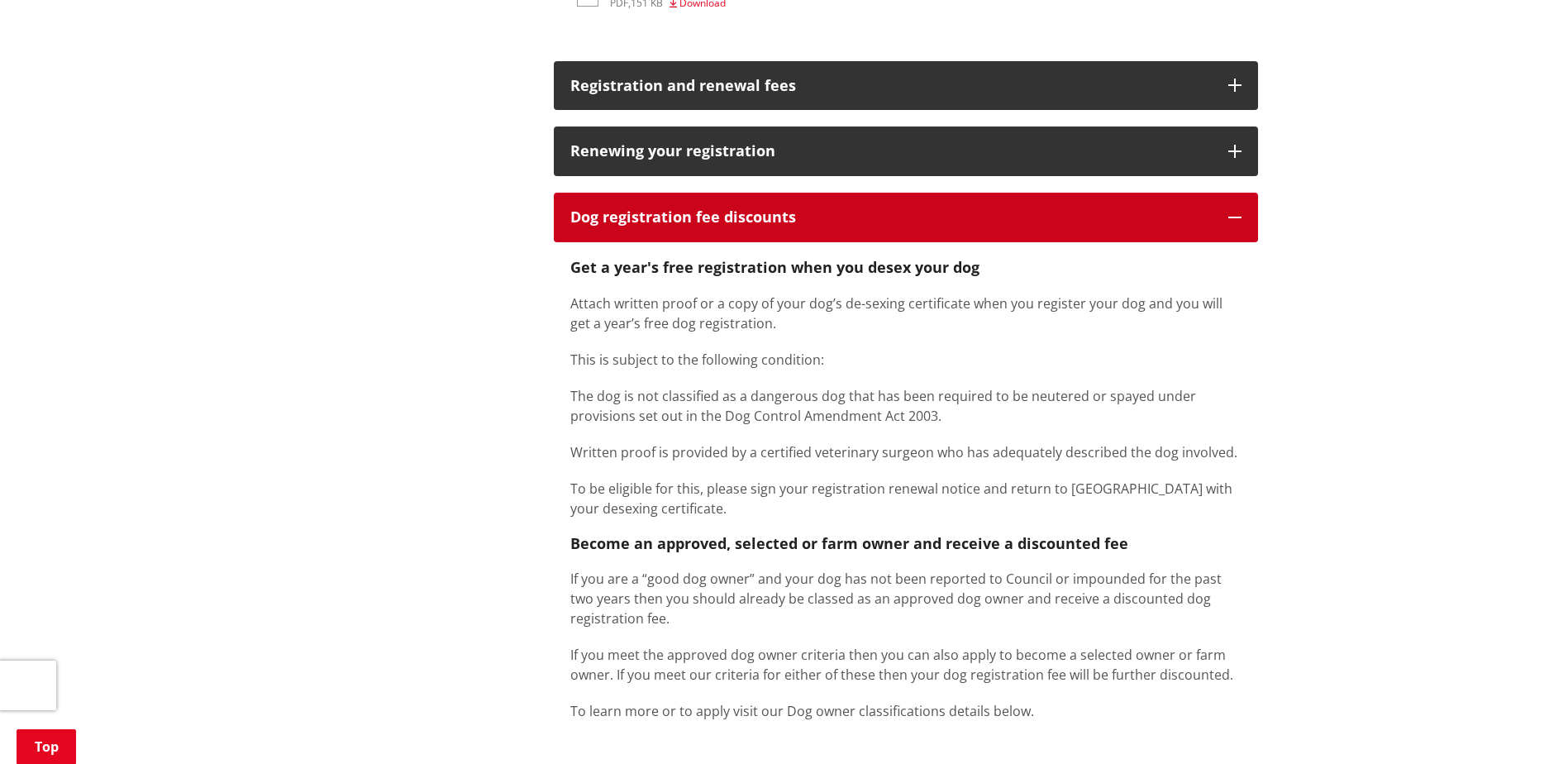
scroll to position [1571, 0]
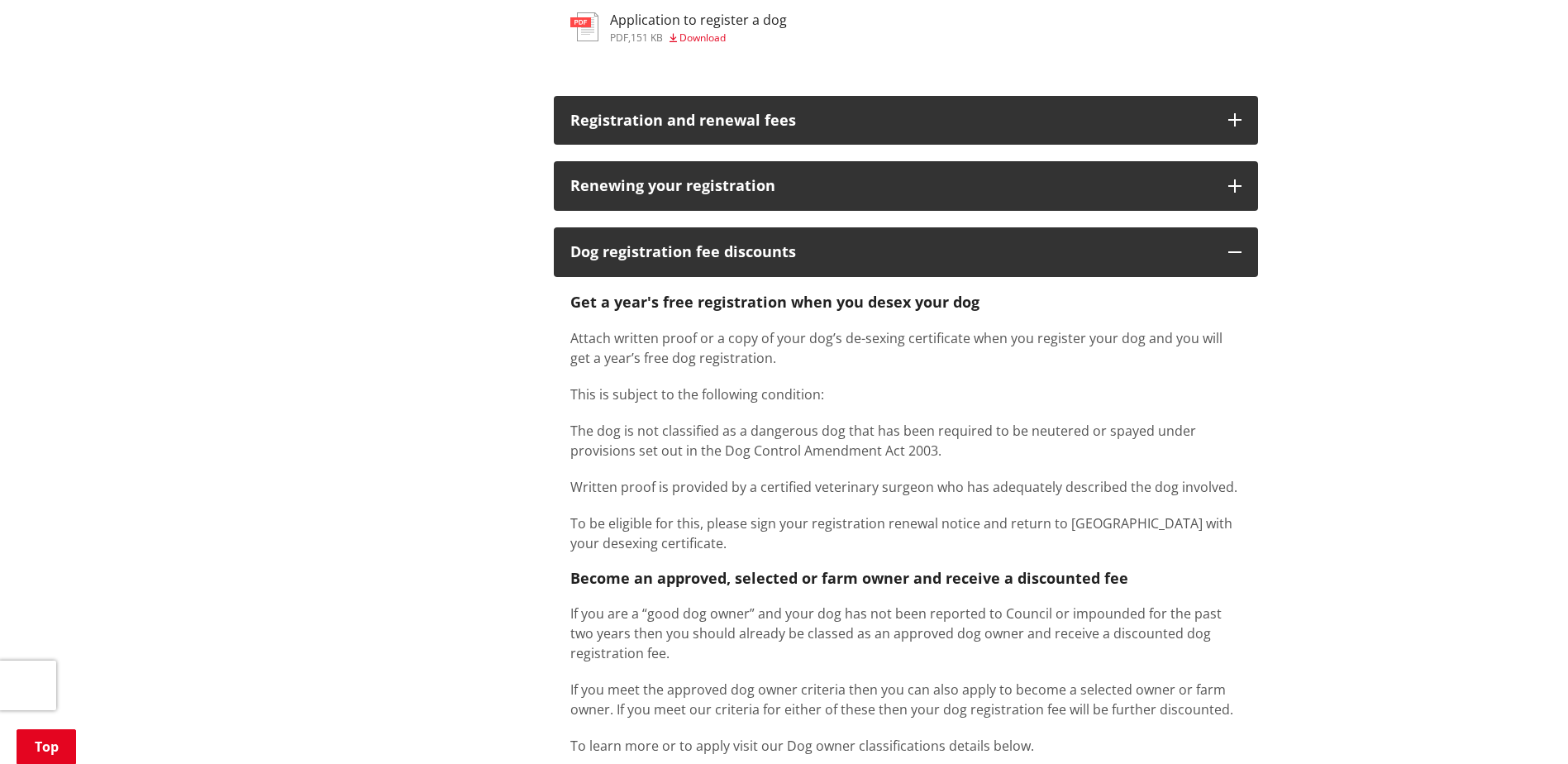
click at [735, 278] on div "Get a year's free registration when you desex your dog Attach written proof or …" at bounding box center [906, 533] width 704 height 512
